Goal: Entertainment & Leisure: Consume media (video, audio)

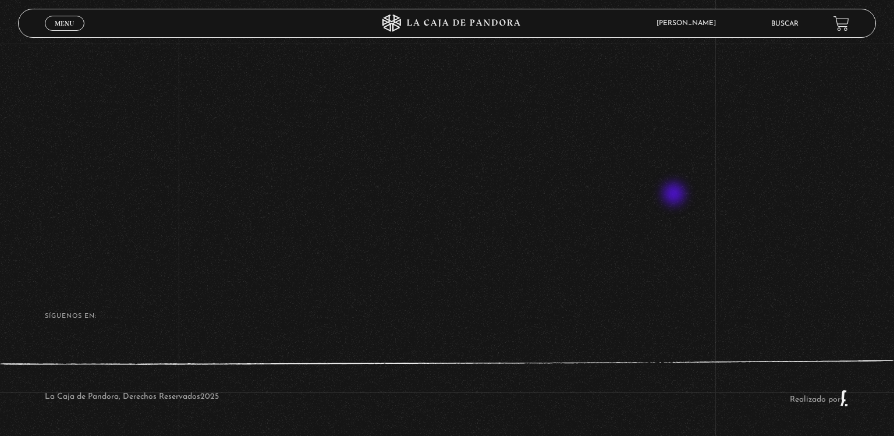
scroll to position [183, 0]
click at [57, 28] on link "Menu Cerrar" at bounding box center [65, 23] width 40 height 15
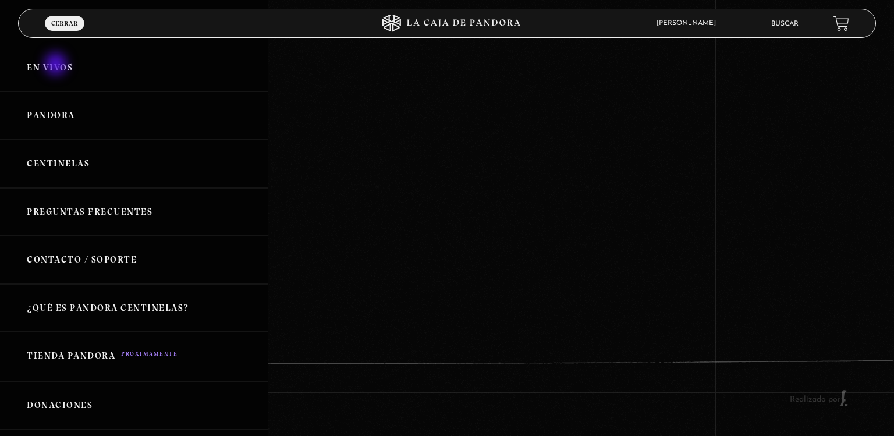
click at [57, 65] on link "En vivos" at bounding box center [134, 68] width 268 height 48
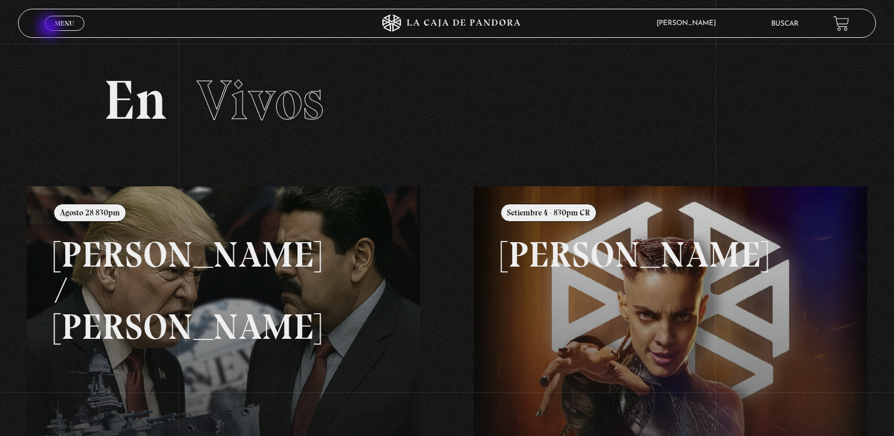
click at [51, 28] on link "Menu Cerrar" at bounding box center [65, 23] width 40 height 15
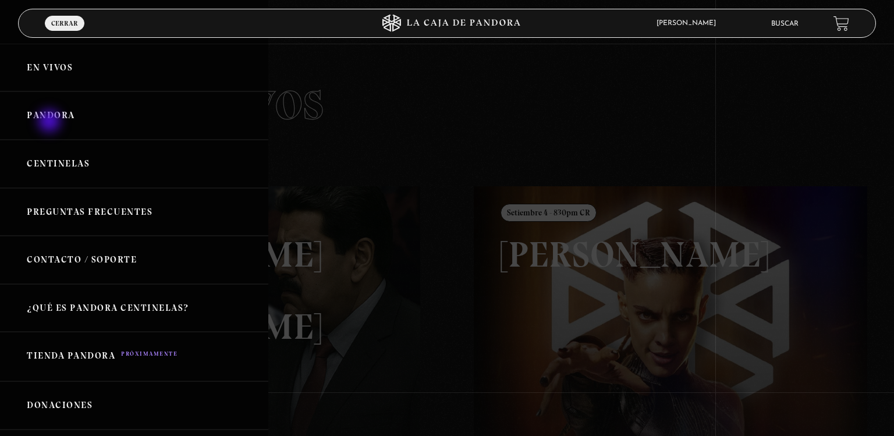
click at [51, 122] on link "Pandora" at bounding box center [134, 115] width 268 height 48
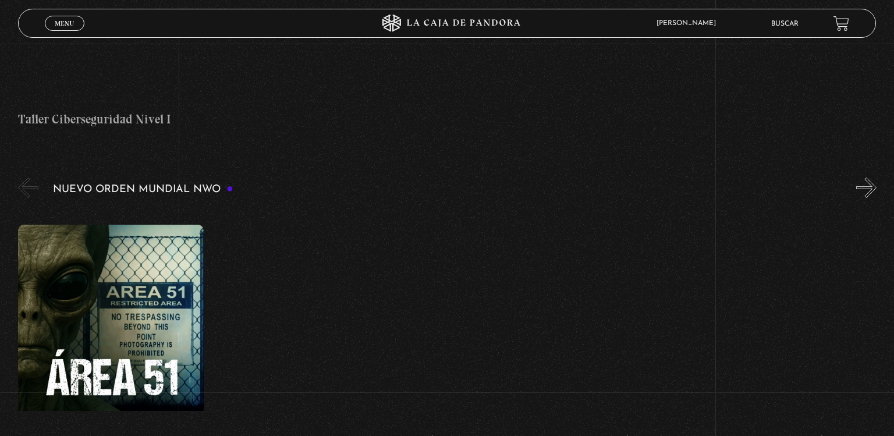
scroll to position [721, 0]
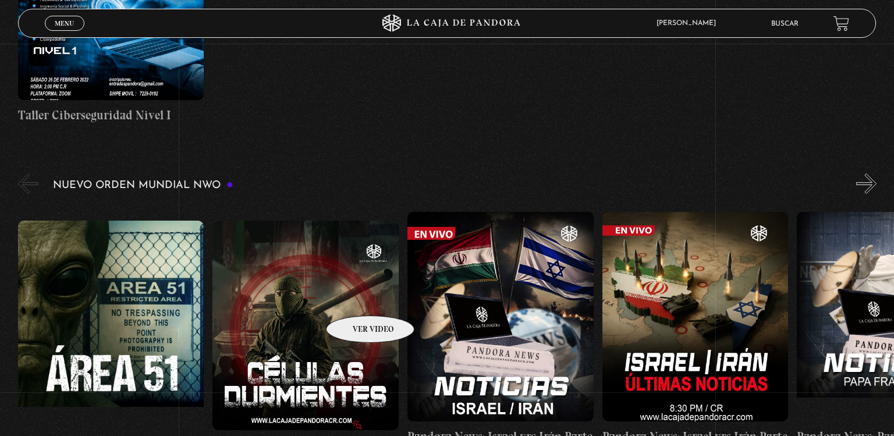
click at [355, 298] on figure at bounding box center [305, 325] width 186 height 209
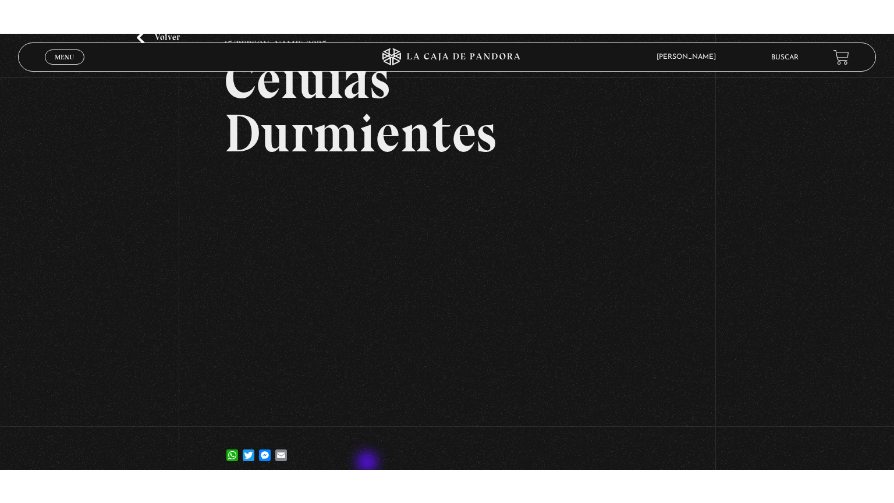
scroll to position [97, 0]
